Goal: Transaction & Acquisition: Purchase product/service

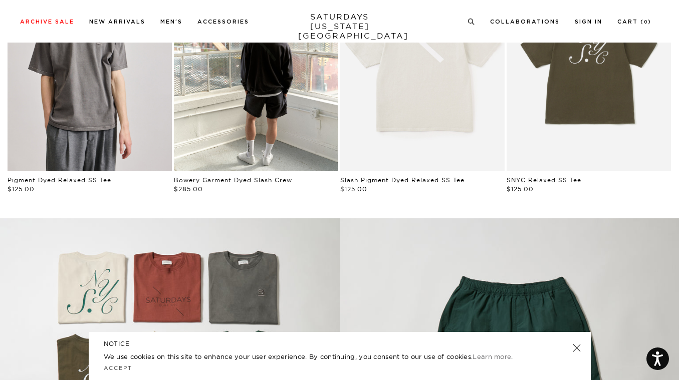
scroll to position [689, 0]
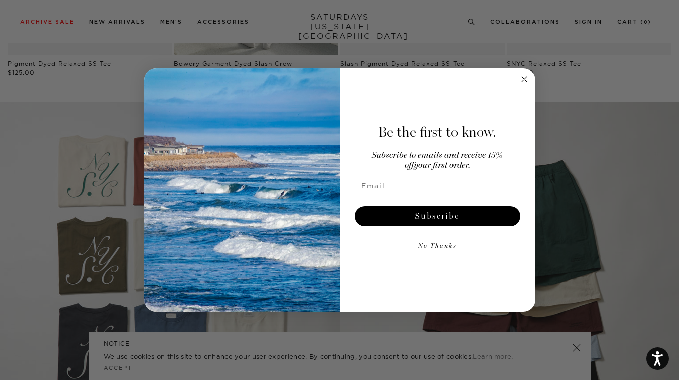
click at [526, 72] on form "Be the first to know. Subscribe to emails and receive 15% off your first order.…" at bounding box center [339, 190] width 391 height 244
click at [525, 77] on icon "Close dialog" at bounding box center [523, 79] width 5 height 5
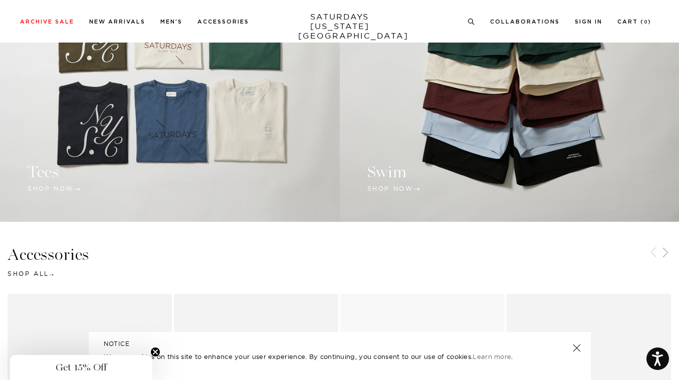
scroll to position [919, 0]
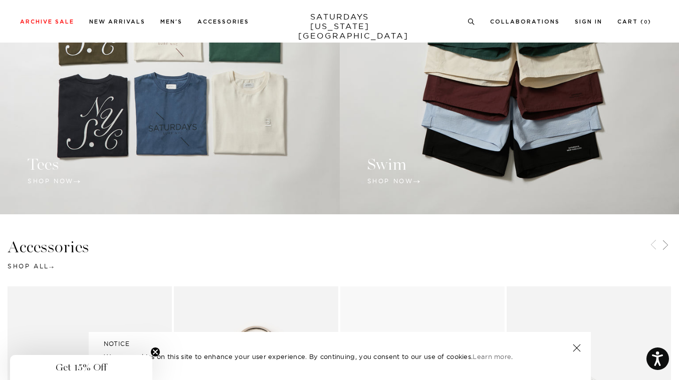
click at [210, 136] on link at bounding box center [170, 43] width 340 height 342
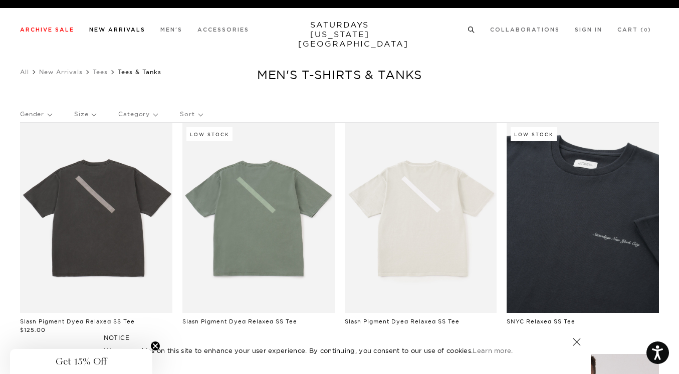
click at [119, 31] on link "New Arrivals" at bounding box center [117, 30] width 56 height 6
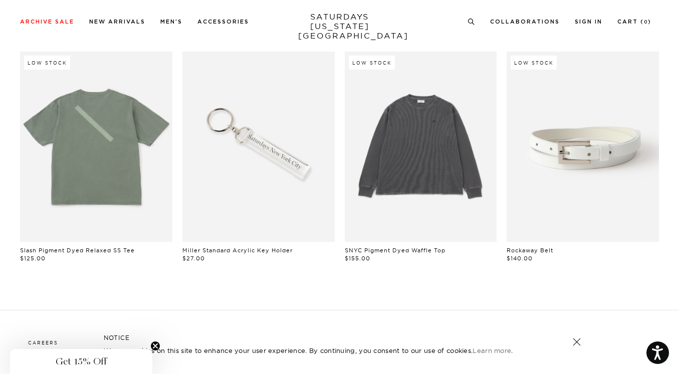
scroll to position [765, 0]
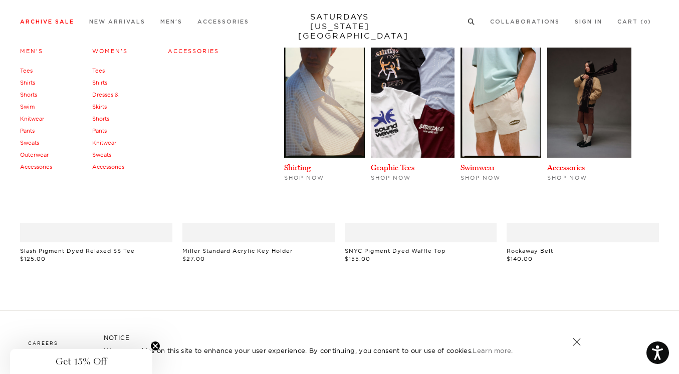
click at [61, 22] on link "Archive Sale" at bounding box center [47, 22] width 54 height 6
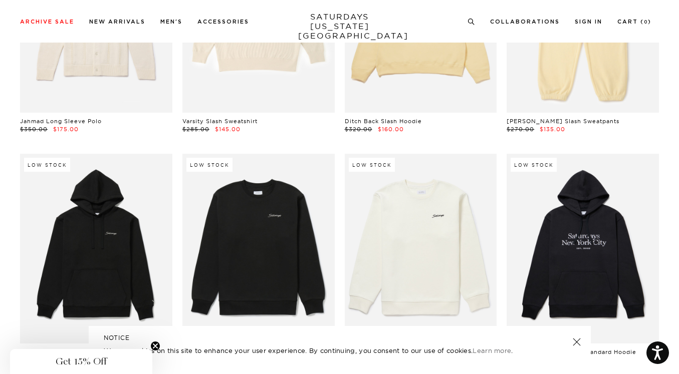
scroll to position [9929, 0]
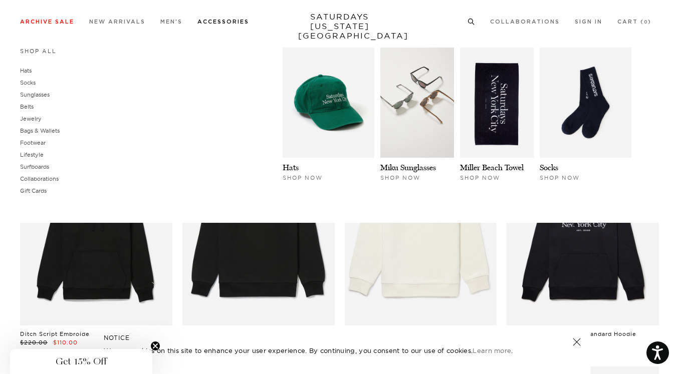
click at [217, 23] on link "Accessories" at bounding box center [223, 22] width 52 height 6
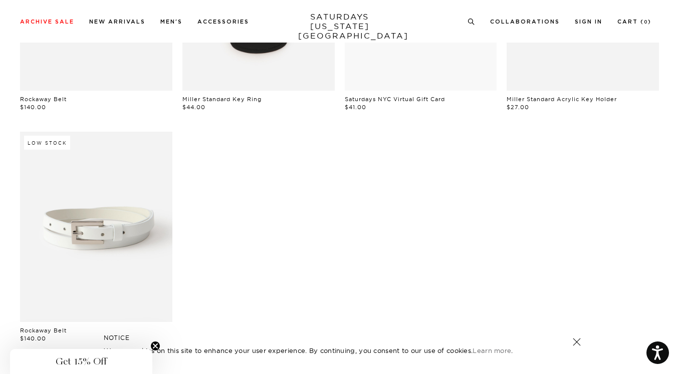
scroll to position [390, 0]
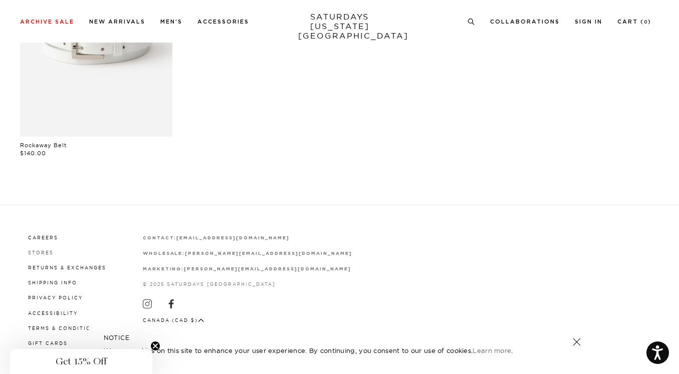
click at [36, 252] on link "Stores" at bounding box center [41, 253] width 26 height 6
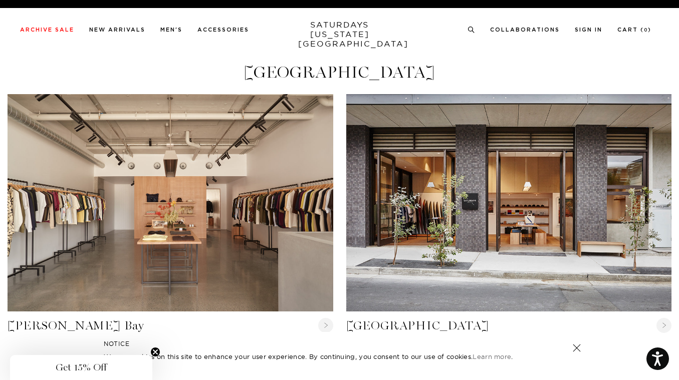
scroll to position [24, 0]
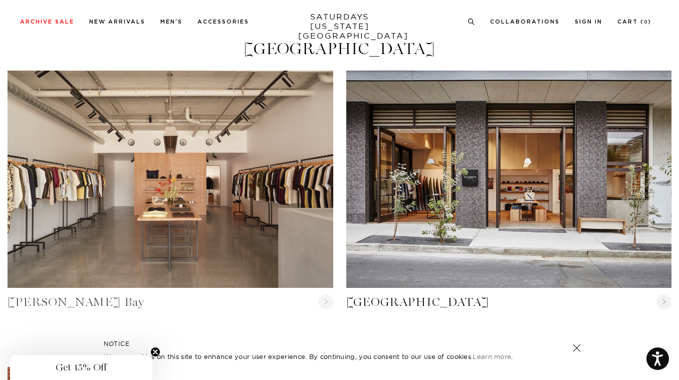
click at [323, 306] on circle at bounding box center [325, 302] width 15 height 15
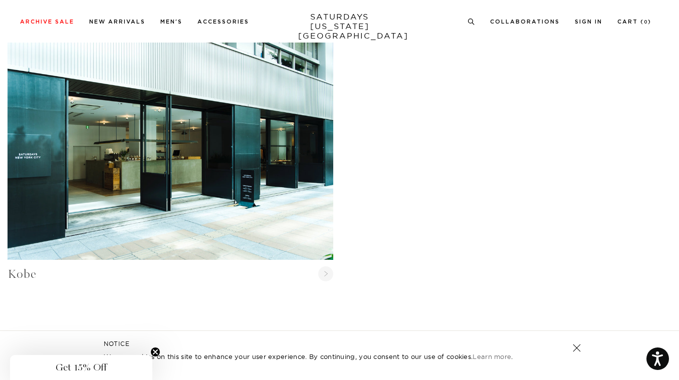
scroll to position [1275, 0]
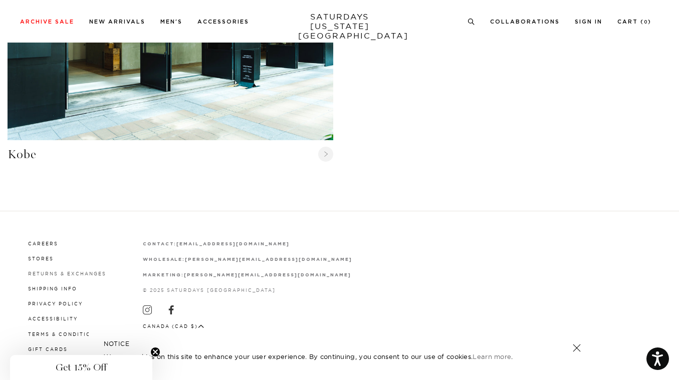
click at [54, 272] on link "Returns & Exchanges" at bounding box center [67, 274] width 78 height 6
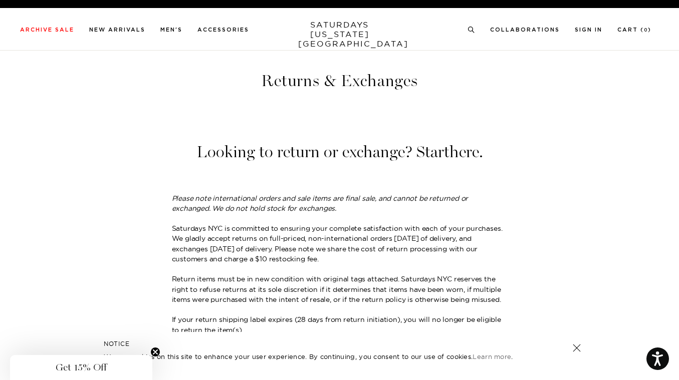
click at [459, 158] on link "here" at bounding box center [464, 152] width 30 height 20
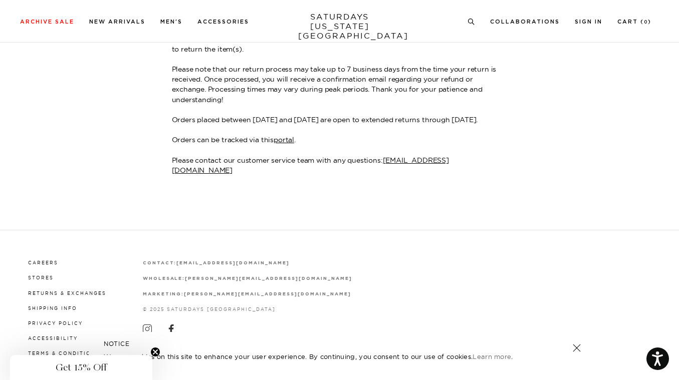
scroll to position [292, 0]
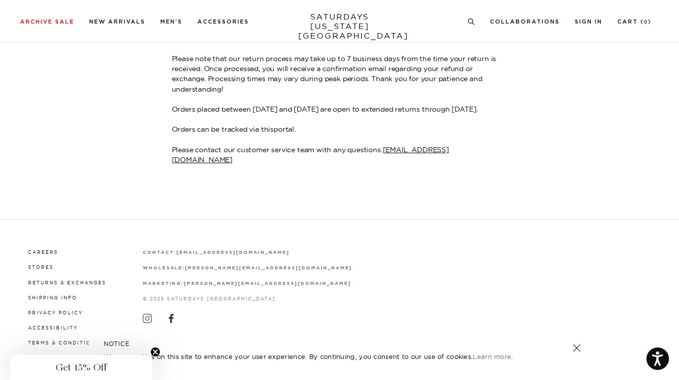
click at [289, 132] on link "portal" at bounding box center [284, 129] width 21 height 9
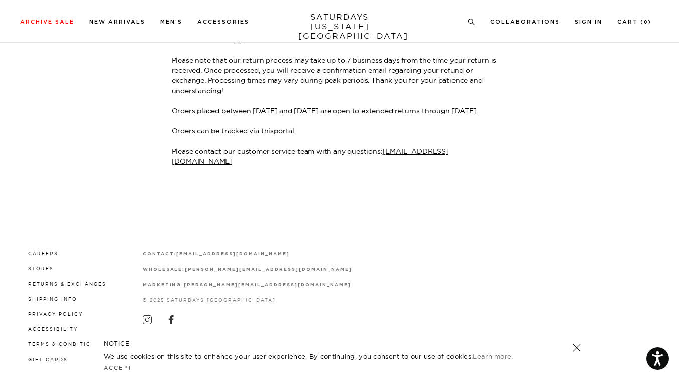
scroll to position [289, 0]
click at [55, 298] on link "Shipping Info" at bounding box center [52, 301] width 49 height 6
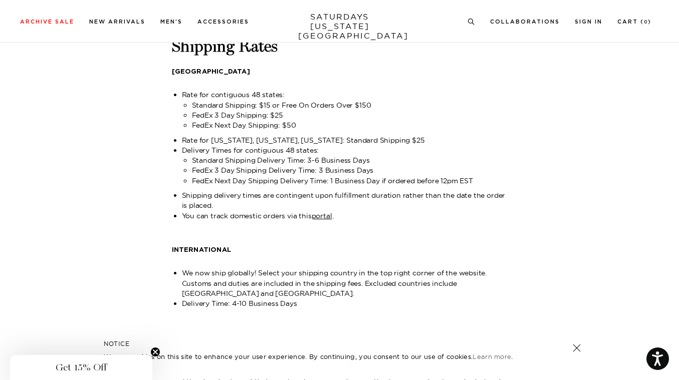
scroll to position [35, 0]
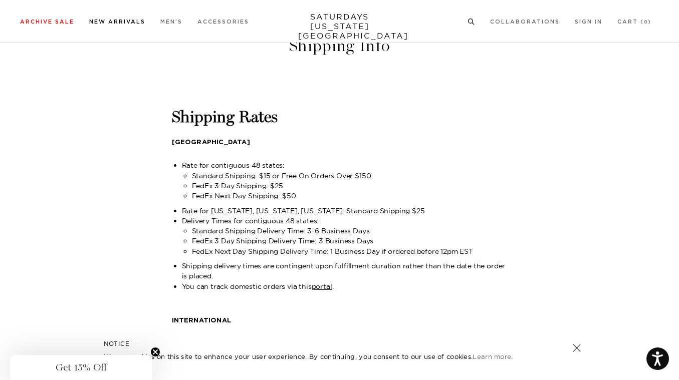
click at [115, 22] on link "New Arrivals" at bounding box center [117, 22] width 56 height 6
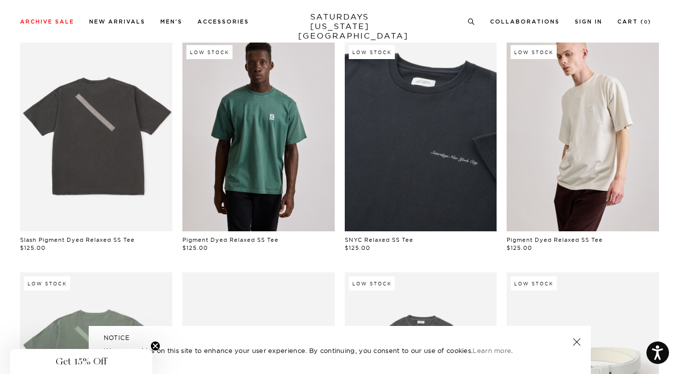
scroll to position [569, 0]
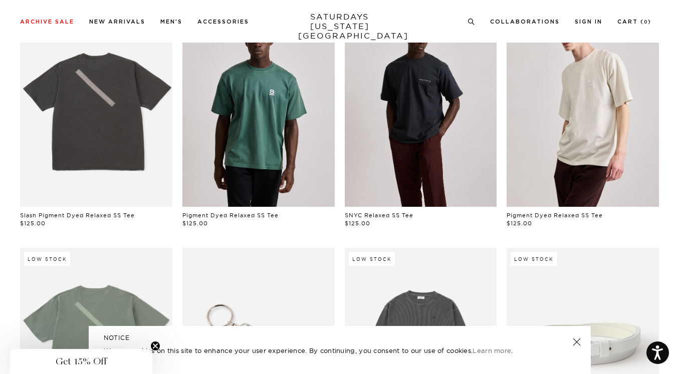
click at [412, 119] on link at bounding box center [421, 112] width 152 height 190
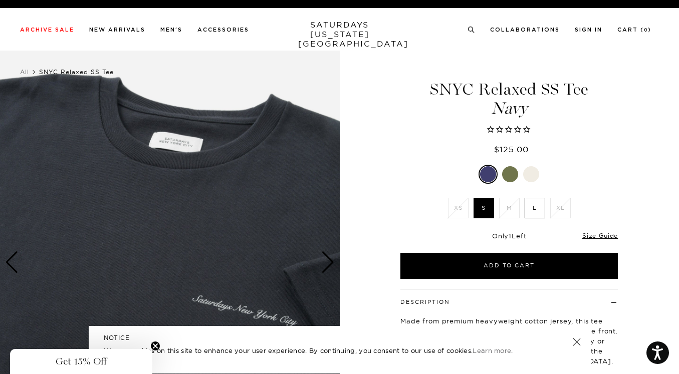
click at [542, 206] on label "L" at bounding box center [534, 208] width 21 height 21
click at [0, 0] on input "L" at bounding box center [0, 0] width 0 height 0
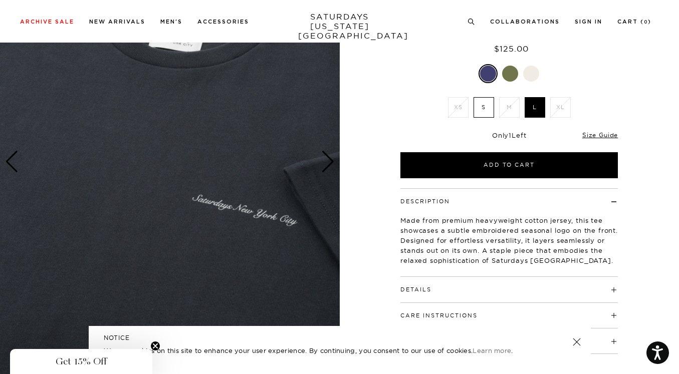
scroll to position [54, 0]
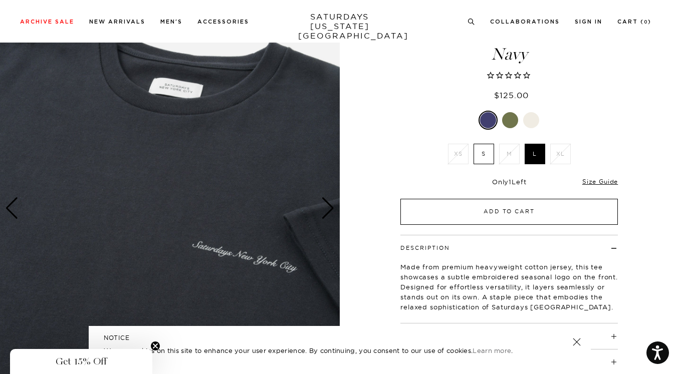
click at [522, 205] on button "Add to Cart" at bounding box center [508, 212] width 217 height 26
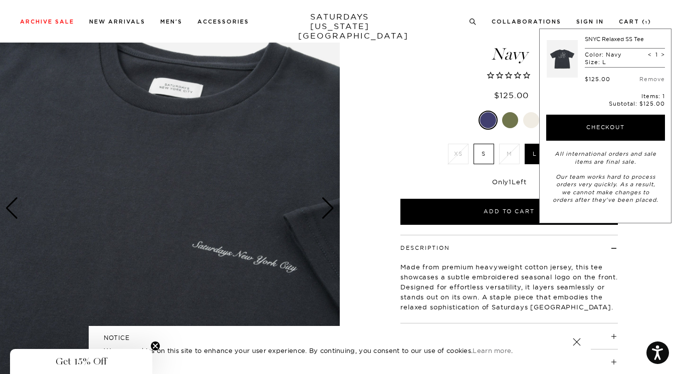
click at [527, 123] on div at bounding box center [531, 120] width 16 height 16
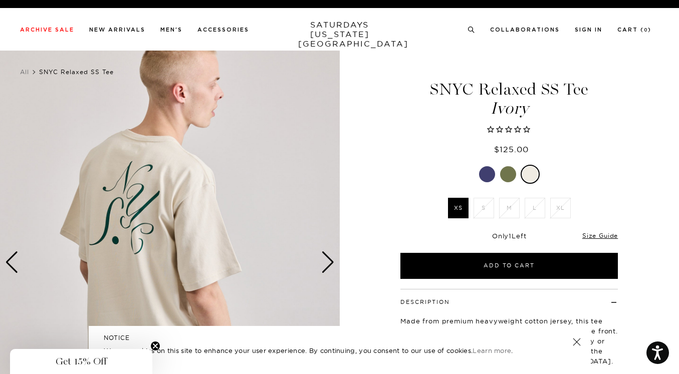
click at [506, 174] on div at bounding box center [508, 174] width 16 height 16
